Goal: Task Accomplishment & Management: Manage account settings

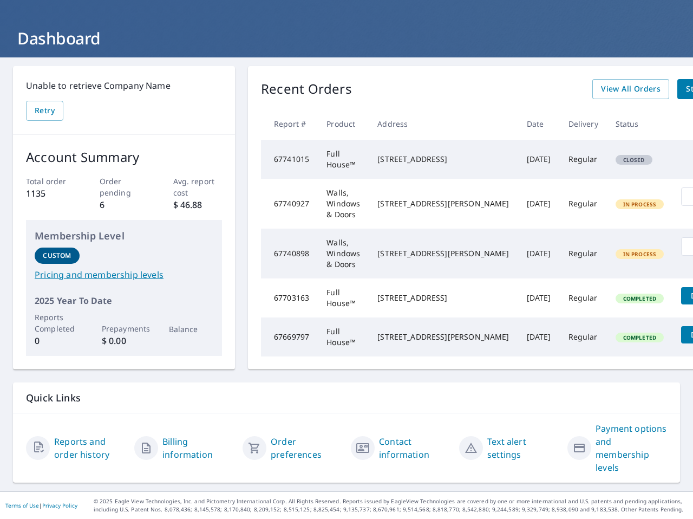
scroll to position [54, 0]
click at [601, 82] on span "View All Orders" at bounding box center [631, 89] width 60 height 14
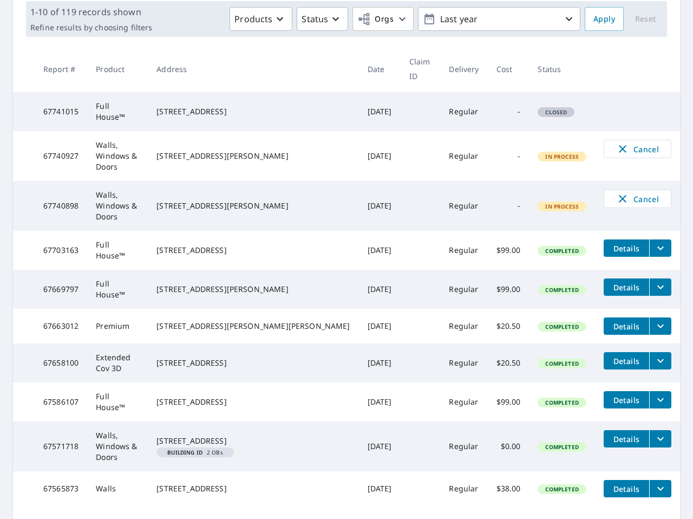
scroll to position [202, 0]
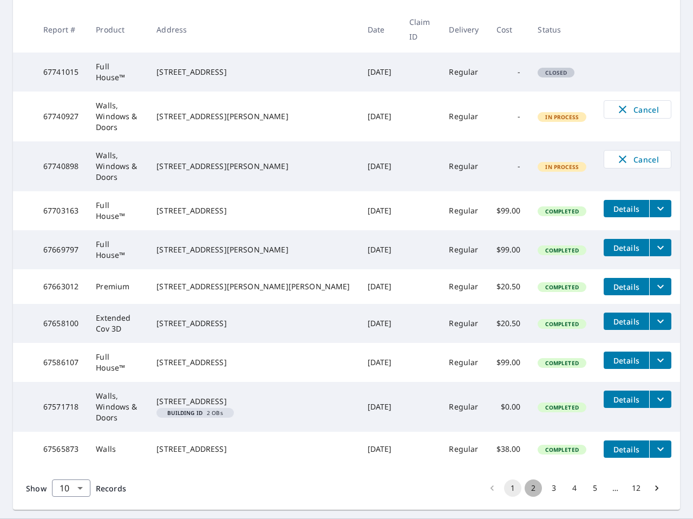
click at [527, 479] on button "2" at bounding box center [533, 487] width 17 height 17
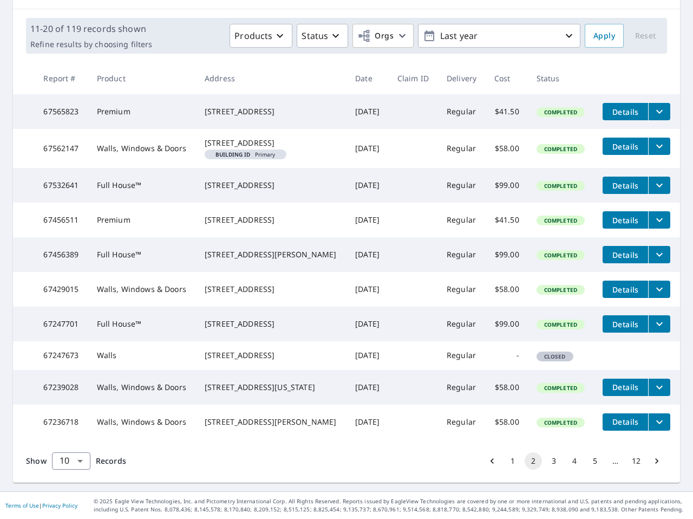
scroll to position [202, 0]
click at [545, 460] on button "3" at bounding box center [553, 460] width 17 height 17
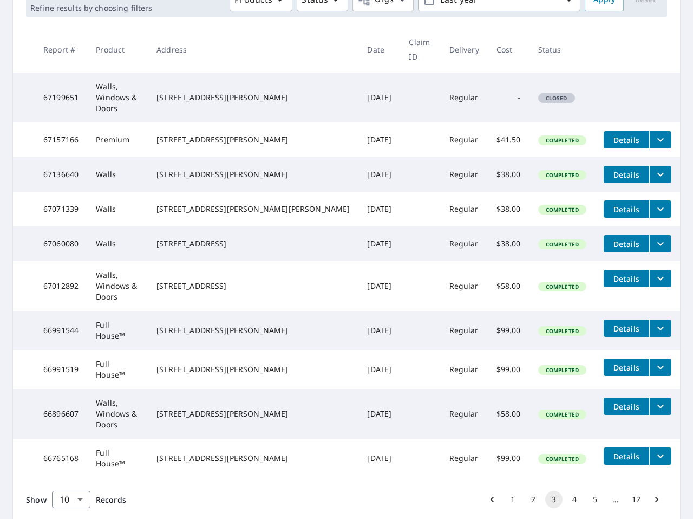
scroll to position [191, 0]
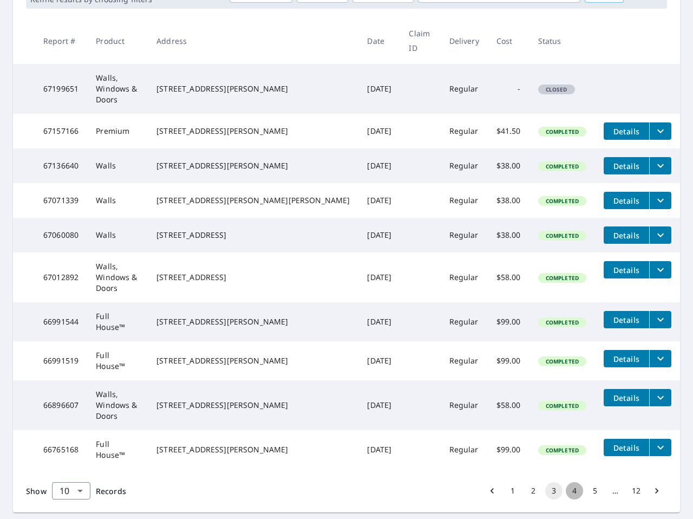
click at [566, 482] on button "4" at bounding box center [574, 490] width 17 height 17
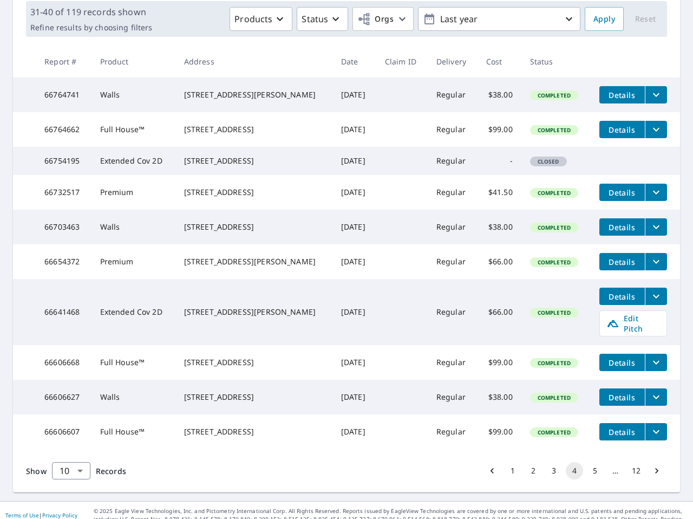
scroll to position [210, 0]
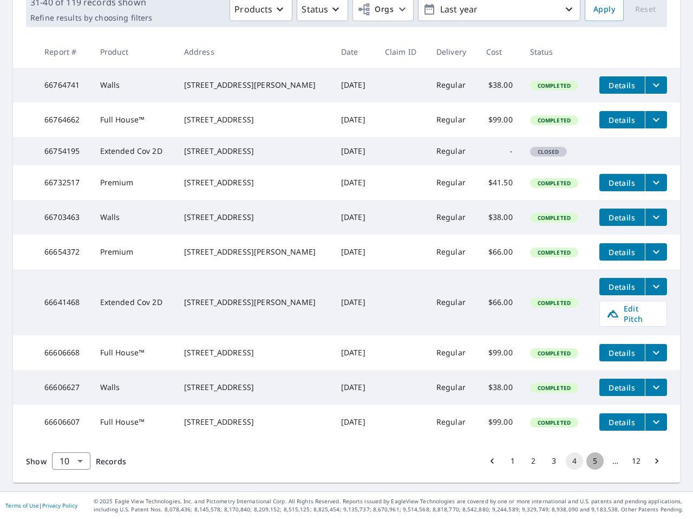
click at [589, 458] on button "5" at bounding box center [594, 460] width 17 height 17
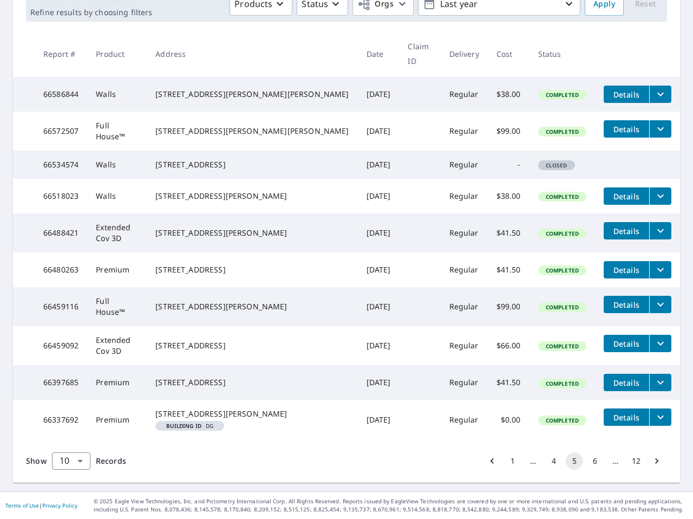
scroll to position [202, 0]
click at [589, 461] on button "6" at bounding box center [594, 460] width 17 height 17
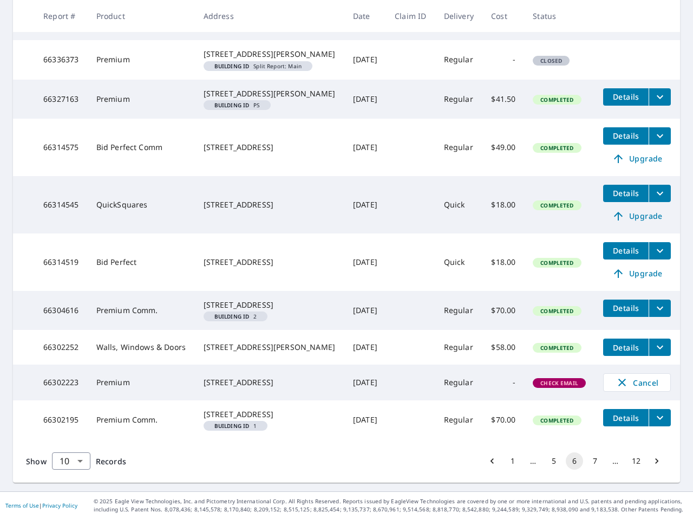
scroll to position [271, 0]
click at [589, 469] on button "7" at bounding box center [594, 460] width 17 height 17
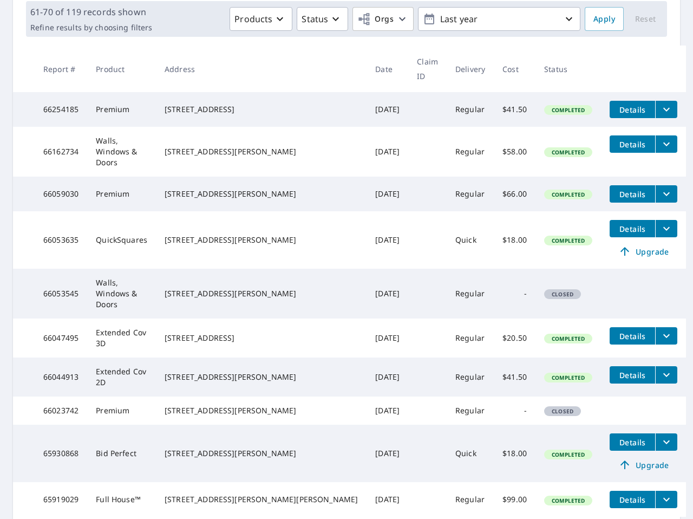
scroll to position [217, 0]
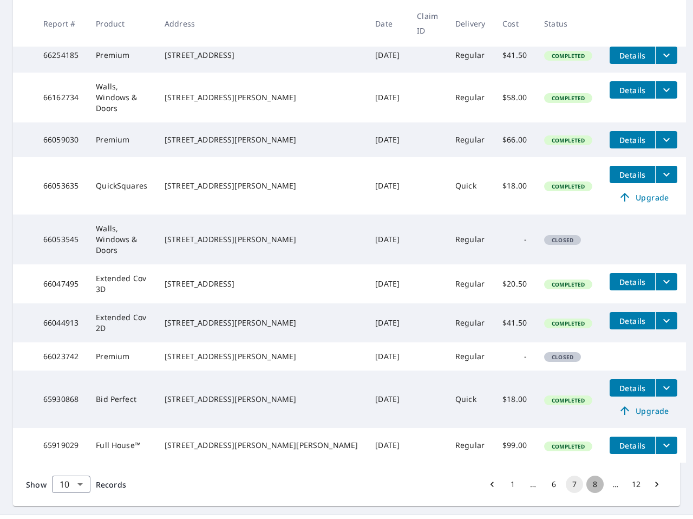
click at [589, 475] on button "8" at bounding box center [594, 483] width 17 height 17
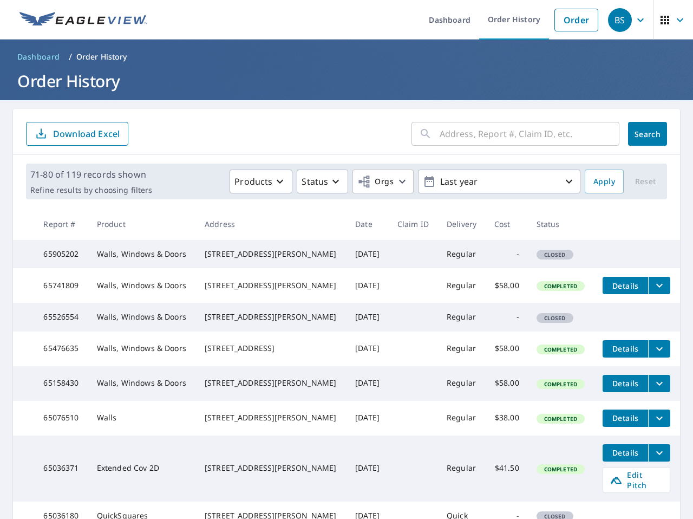
click at [653, 292] on icon "filesDropdownBtn-65741809" at bounding box center [659, 285] width 13 height 13
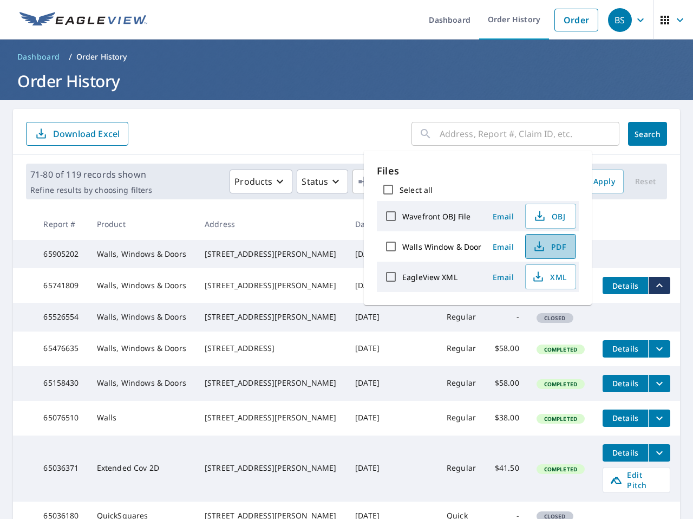
click at [548, 244] on span "PDF" at bounding box center [549, 246] width 35 height 13
